Goal: Task Accomplishment & Management: Use online tool/utility

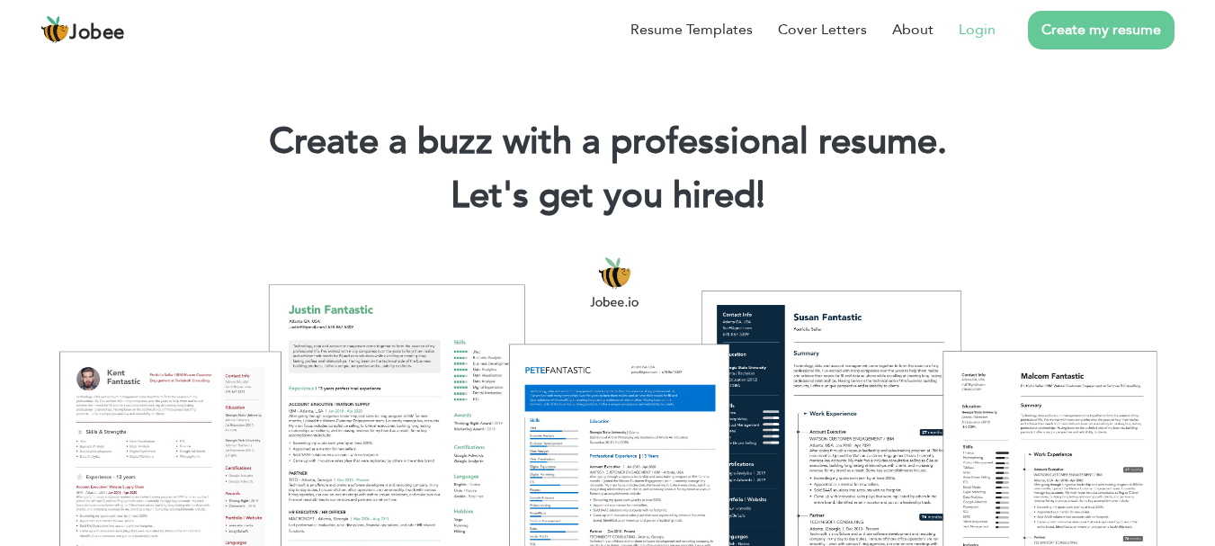
click at [973, 29] on link "Login" at bounding box center [977, 30] width 37 height 22
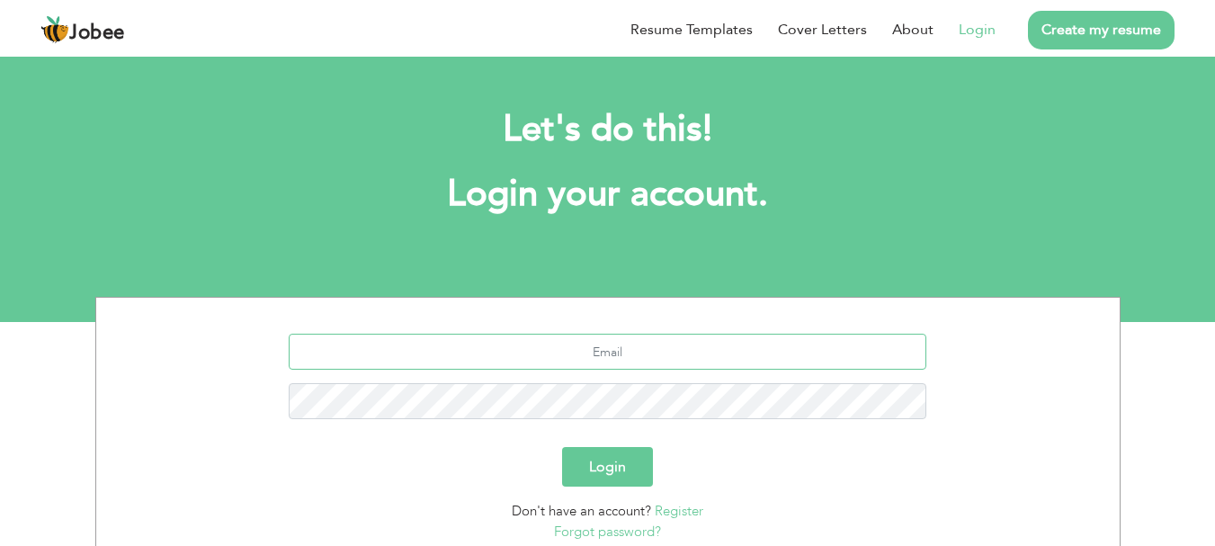
click at [455, 355] on input "text" at bounding box center [608, 352] width 638 height 36
type input "[EMAIL_ADDRESS][DOMAIN_NAME]"
click at [603, 455] on button "Login" at bounding box center [607, 467] width 91 height 40
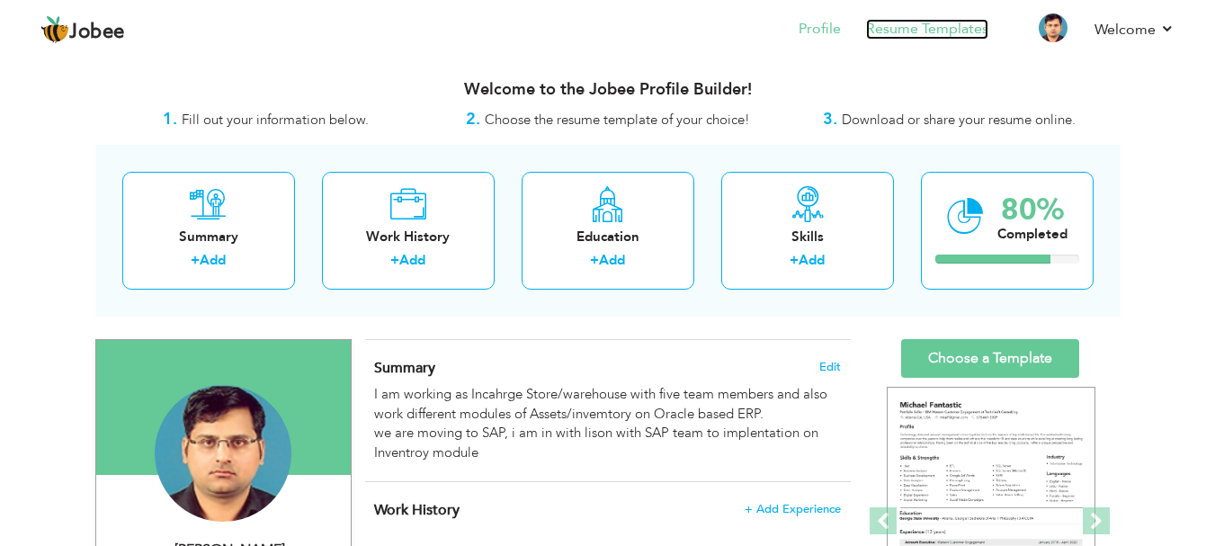
click at [916, 30] on link "Resume Templates" at bounding box center [927, 29] width 122 height 21
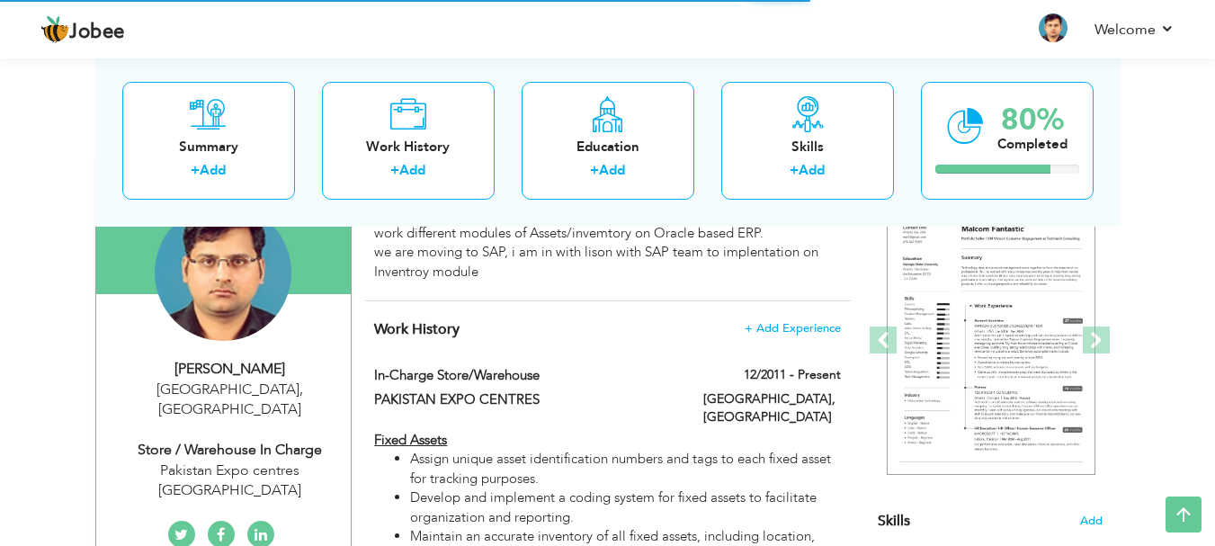
scroll to position [180, 0]
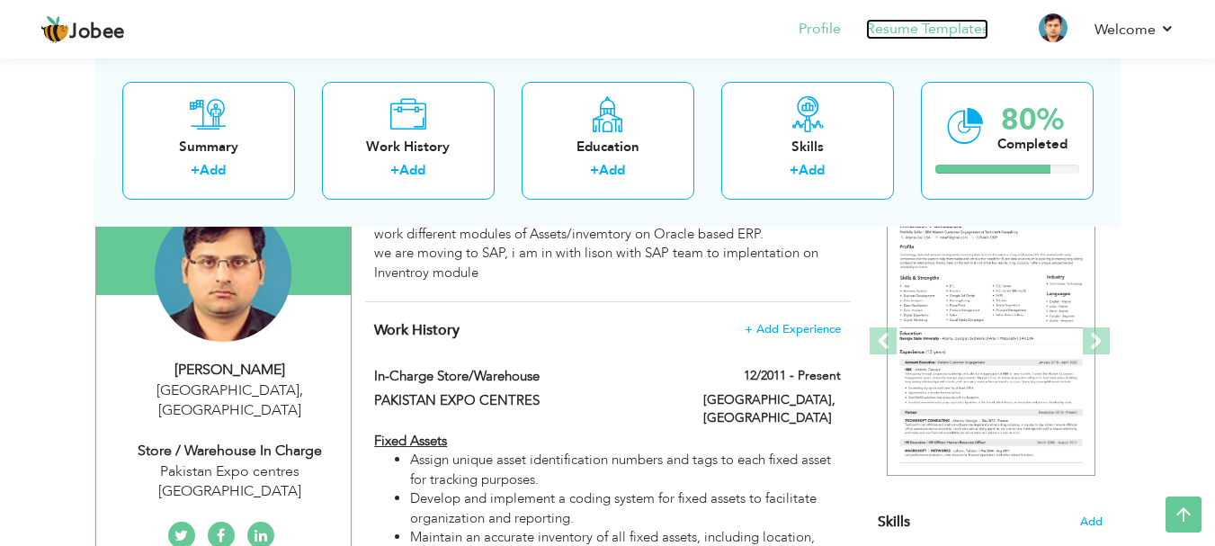
click at [909, 31] on link "Resume Templates" at bounding box center [927, 29] width 122 height 21
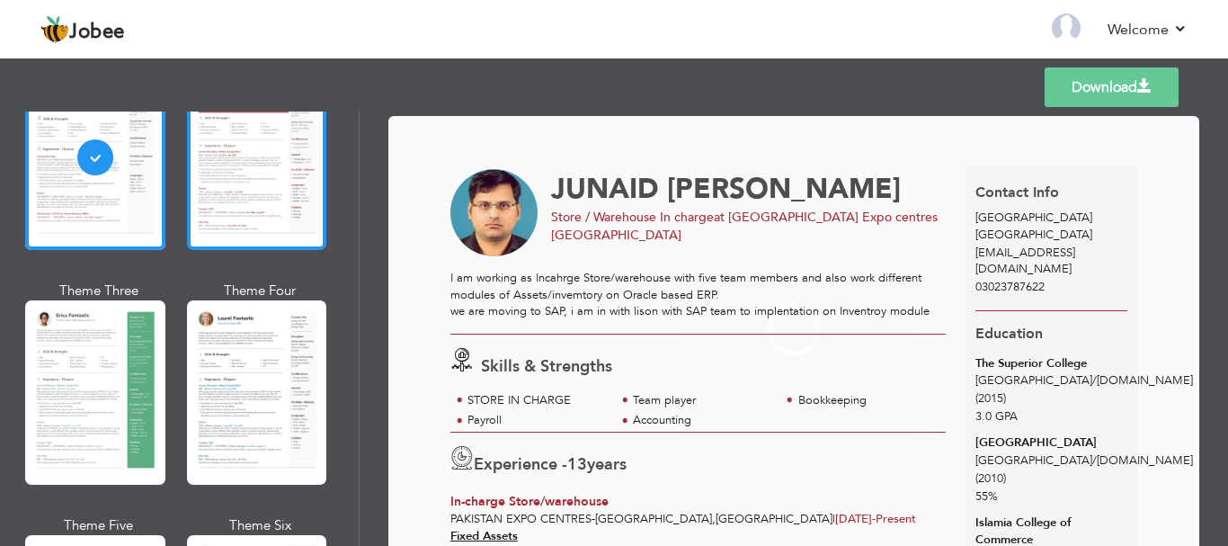
scroll to position [180, 0]
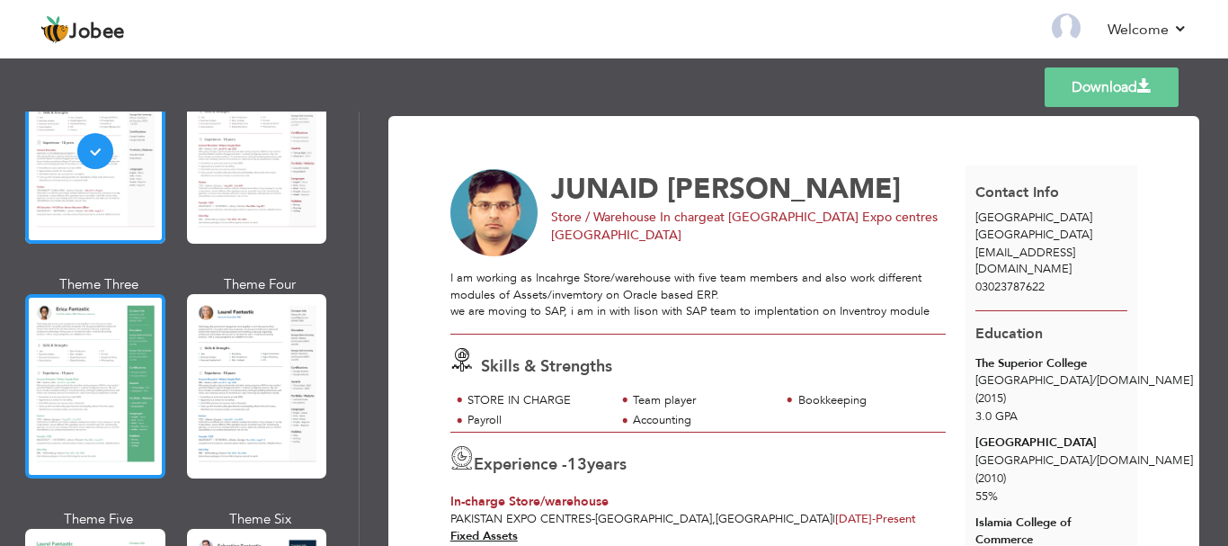
click at [85, 389] on div at bounding box center [95, 386] width 140 height 184
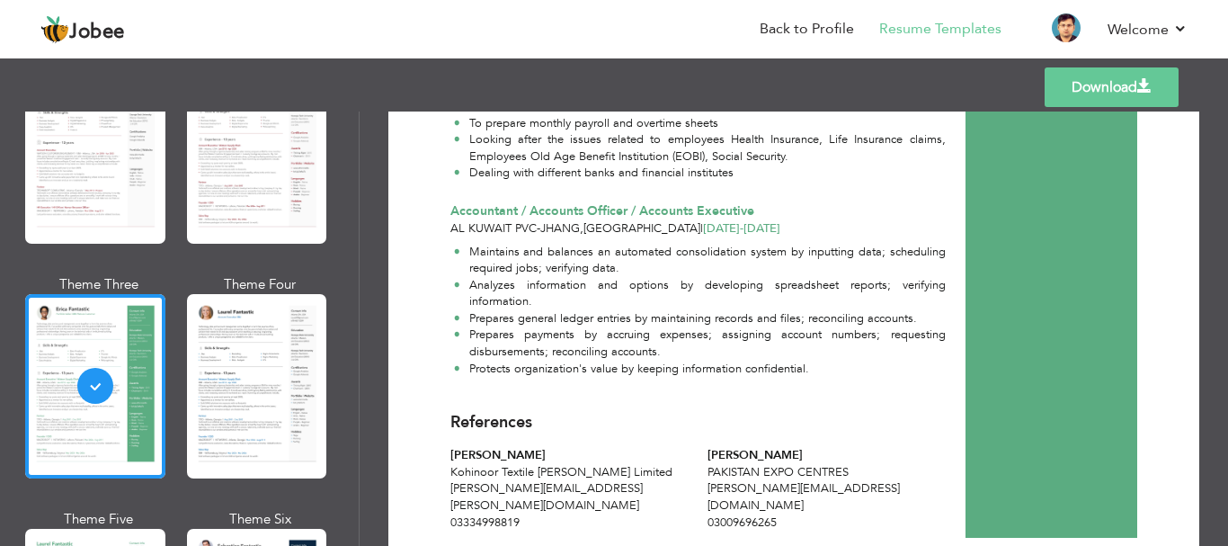
scroll to position [1141, 0]
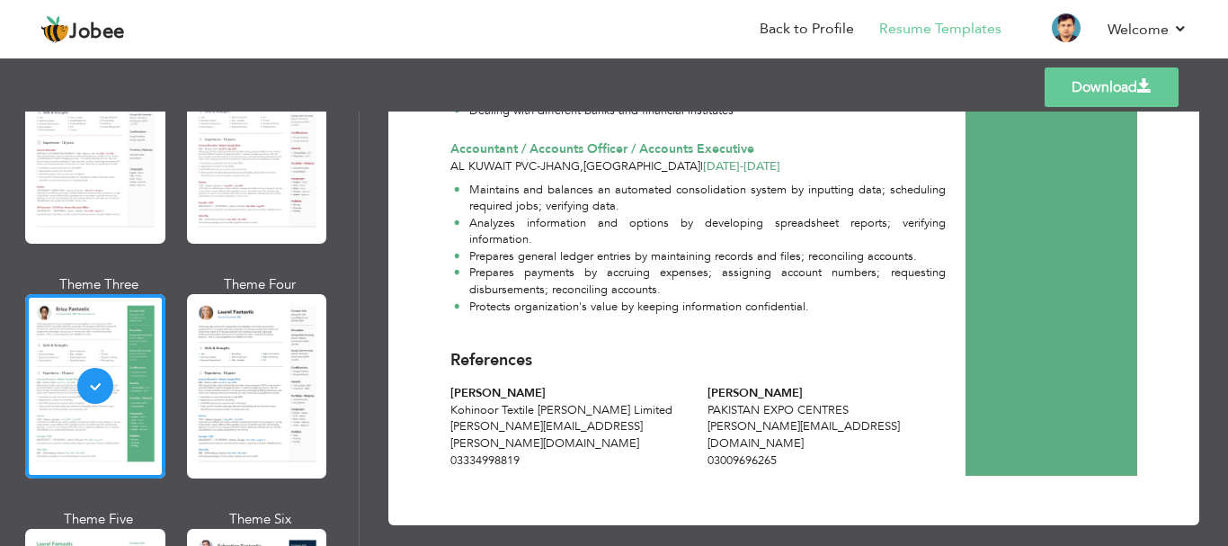
click at [1141, 89] on span at bounding box center [1145, 86] width 14 height 14
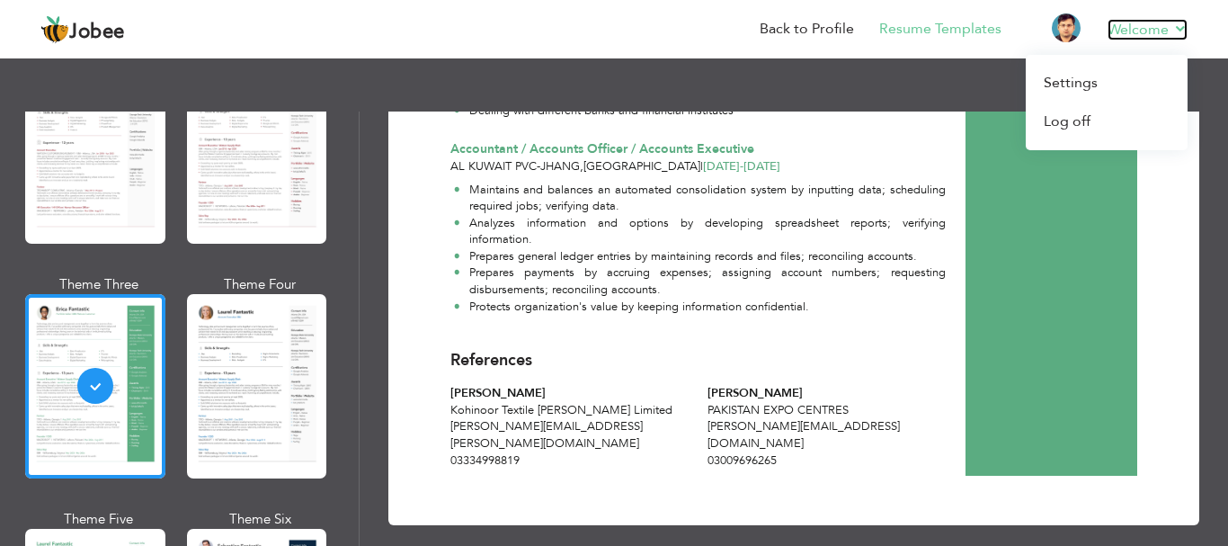
click at [1178, 31] on link "Welcome" at bounding box center [1148, 30] width 80 height 22
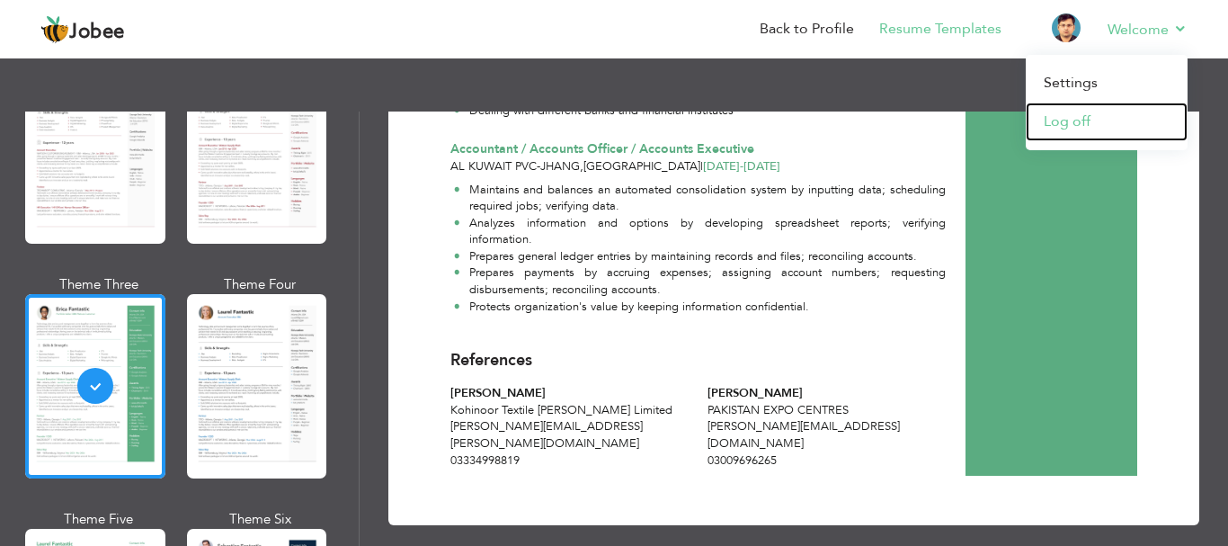
click at [1083, 124] on link "Log off" at bounding box center [1107, 122] width 162 height 39
